Goal: Find specific page/section: Find specific page/section

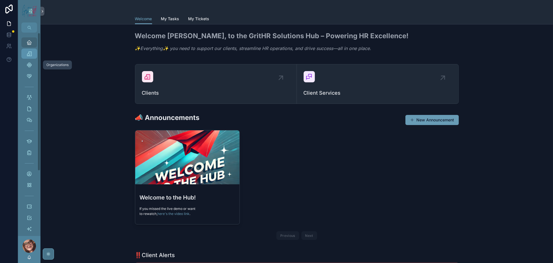
click at [32, 57] on icon "scrollable content" at bounding box center [29, 54] width 6 height 6
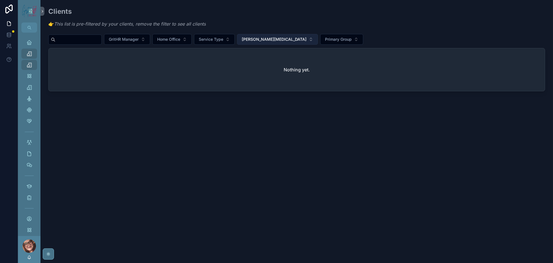
click at [307, 42] on span "[PERSON_NAME][MEDICAL_DATA]" at bounding box center [274, 40] width 65 height 6
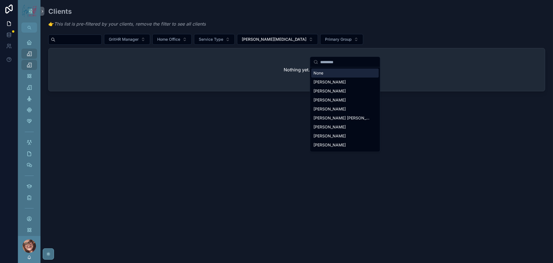
click at [338, 76] on div "None" at bounding box center [345, 73] width 68 height 9
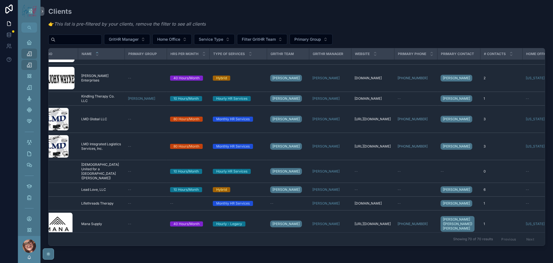
scroll to position [676, 0]
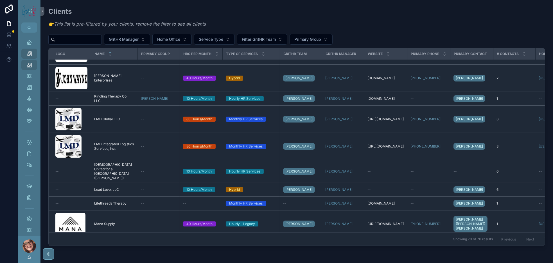
click at [133, 28] on span "[PERSON_NAME] Health" at bounding box center [113, 26] width 39 height 5
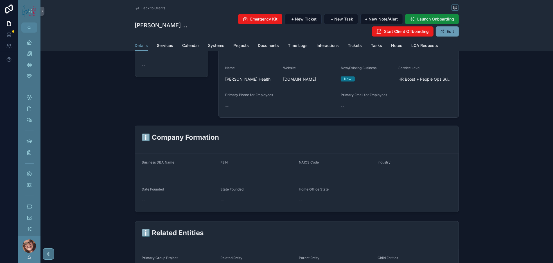
scroll to position [42, 0]
